Goal: Navigation & Orientation: Find specific page/section

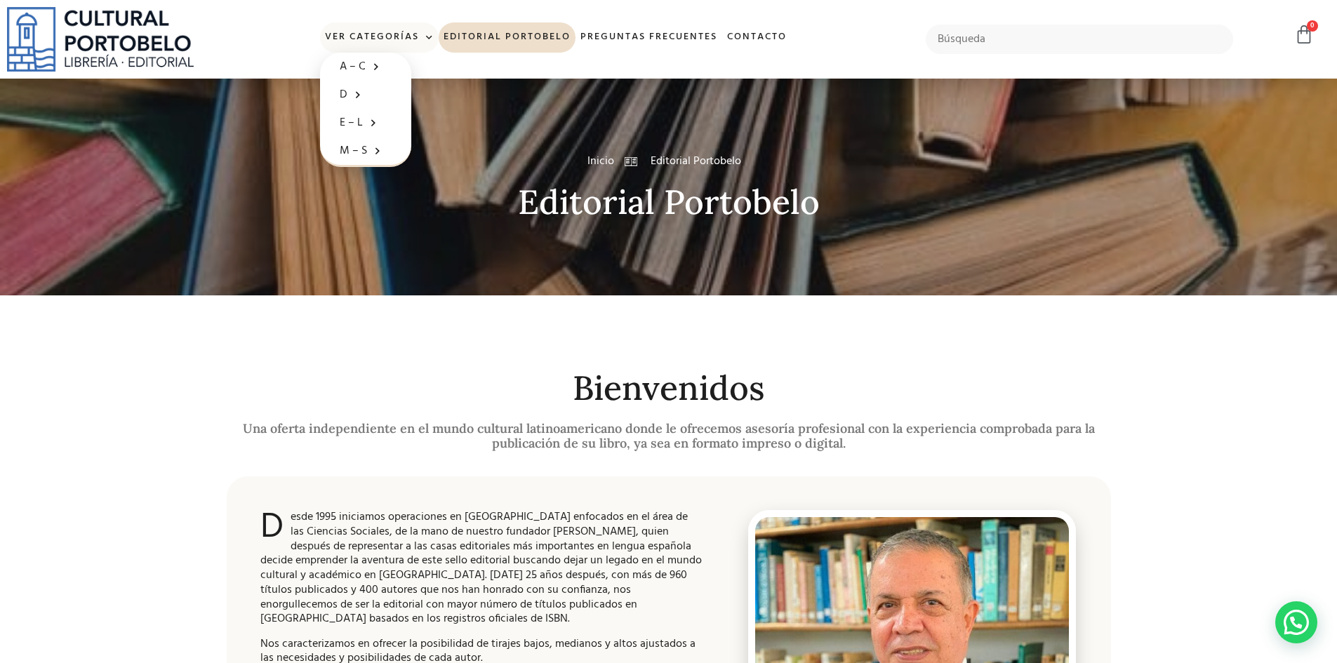
click at [376, 31] on link "Ver Categorías" at bounding box center [379, 37] width 119 height 30
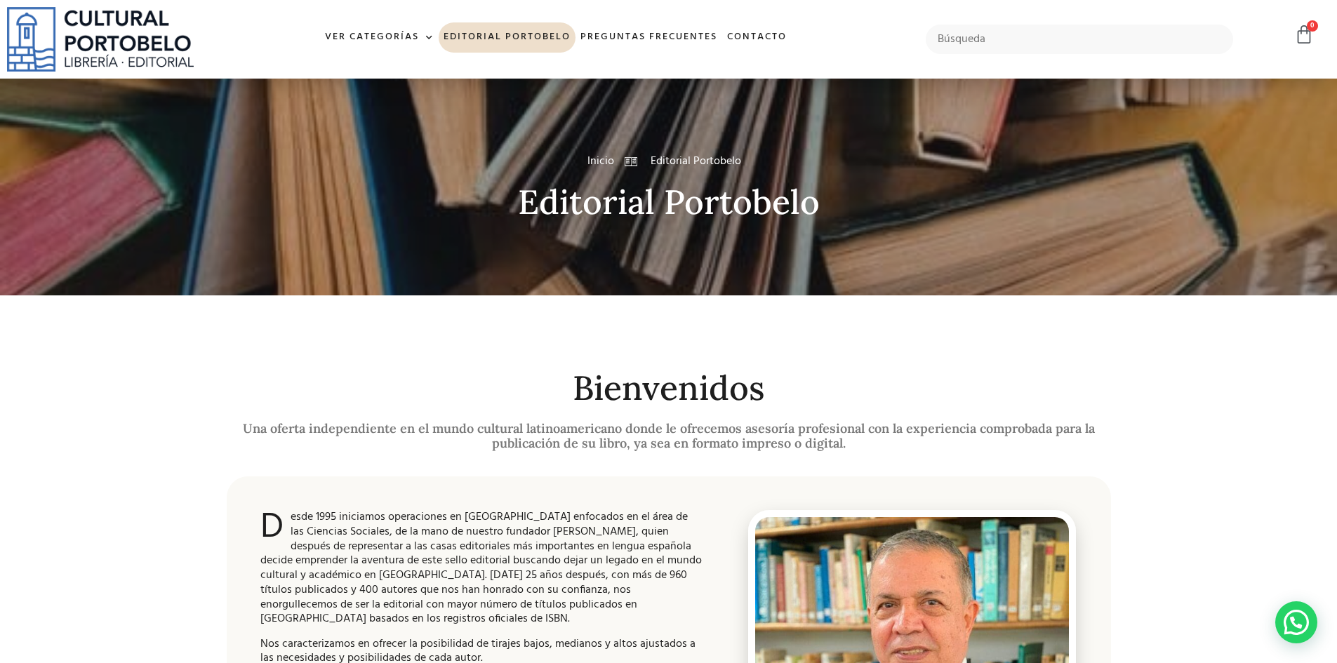
click at [595, 162] on span "Inicio" at bounding box center [601, 161] width 27 height 17
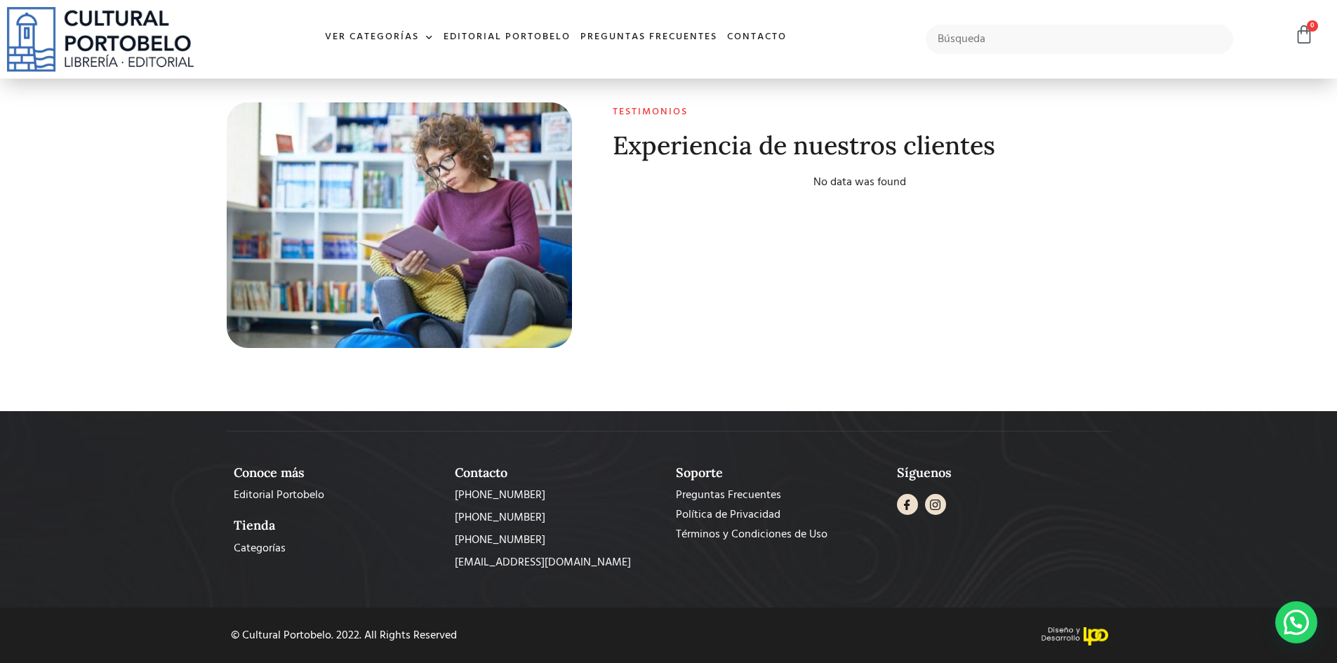
scroll to position [5549, 0]
click at [246, 498] on span "Editorial Portobelo" at bounding box center [279, 494] width 91 height 17
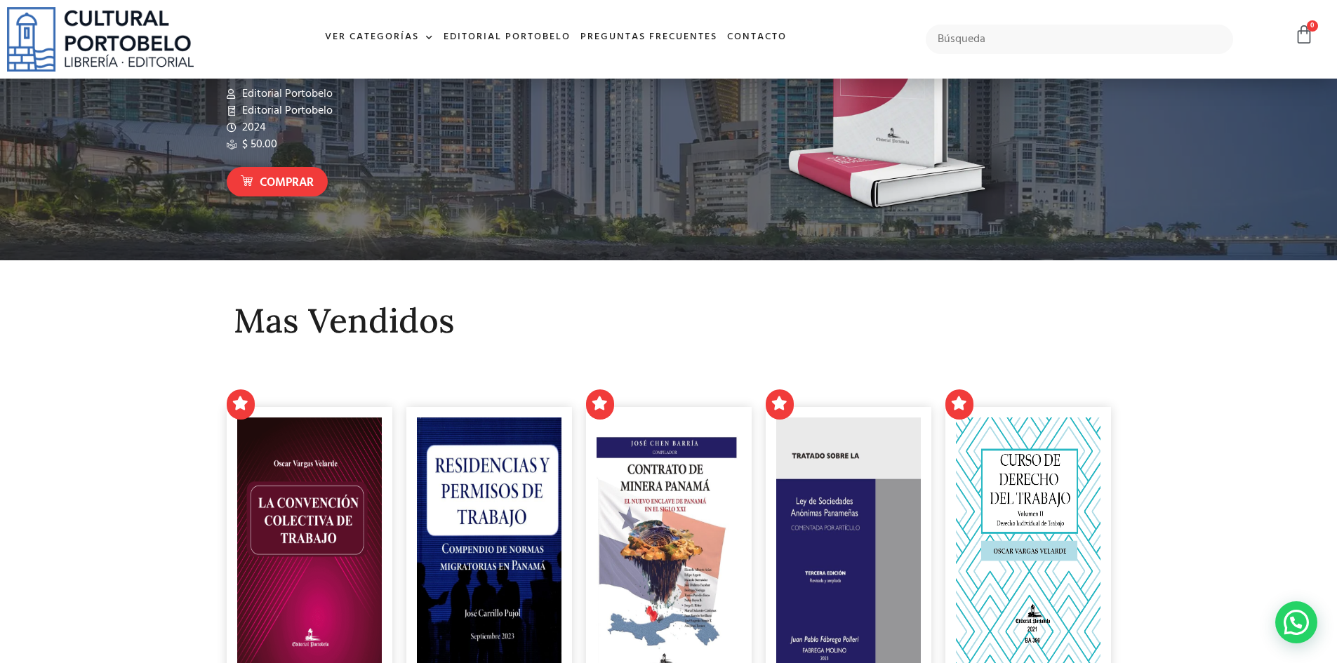
scroll to position [0, 0]
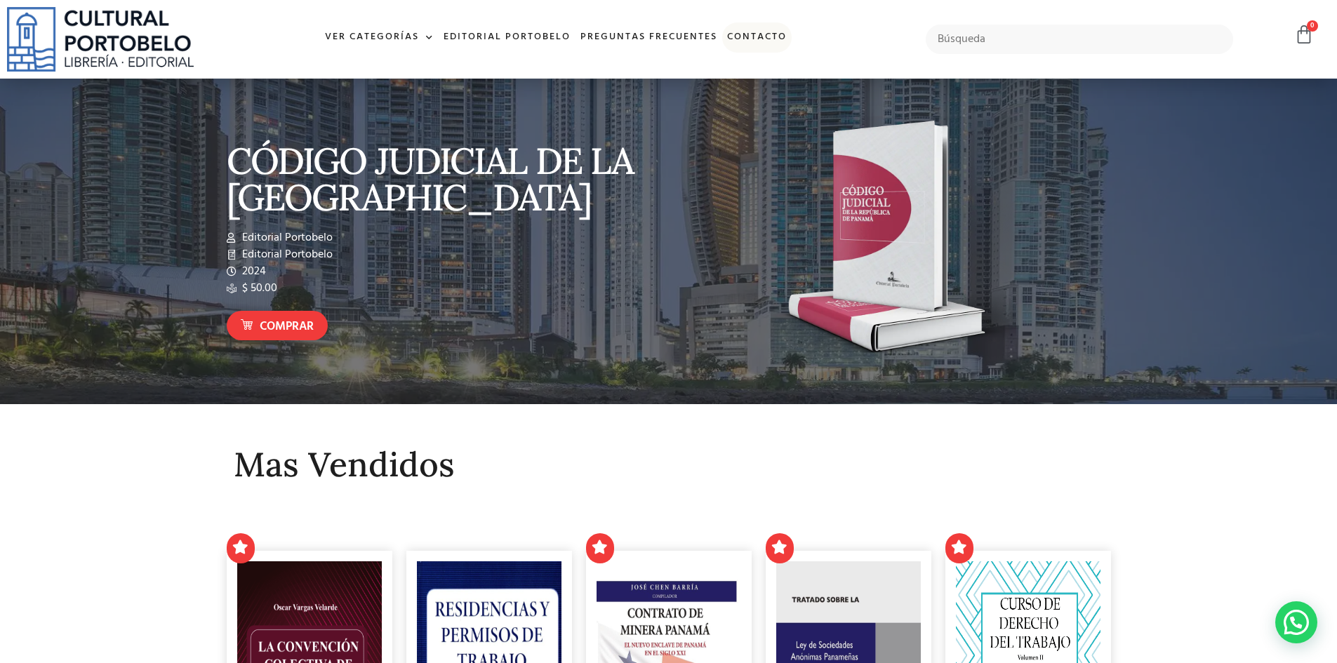
click at [762, 41] on link "Contacto" at bounding box center [756, 37] width 69 height 30
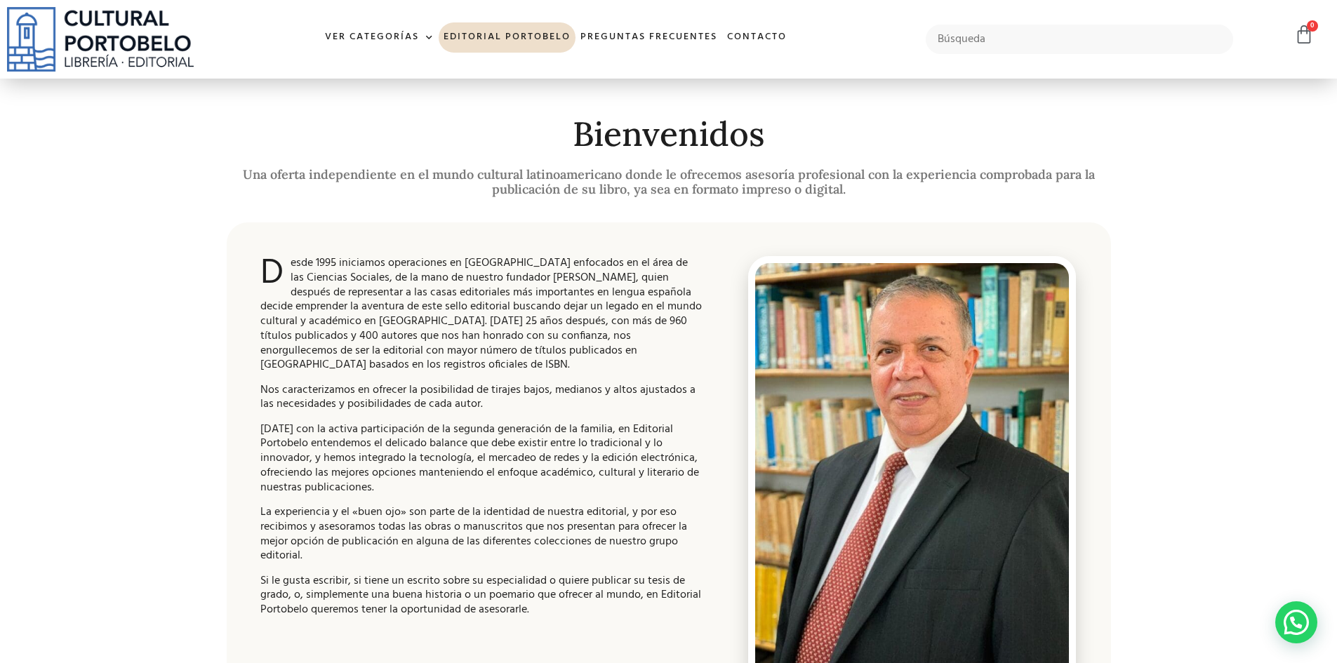
scroll to position [281, 0]
